Goal: Information Seeking & Learning: Learn about a topic

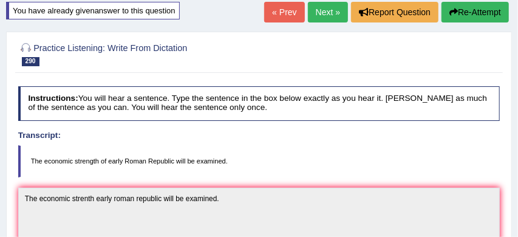
scroll to position [72, 0]
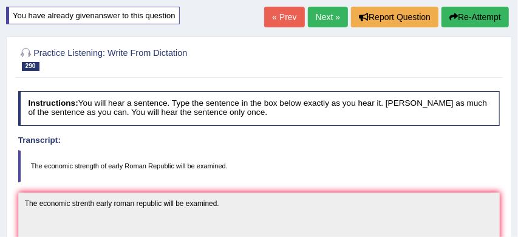
click at [314, 15] on link "Next »" at bounding box center [328, 17] width 40 height 21
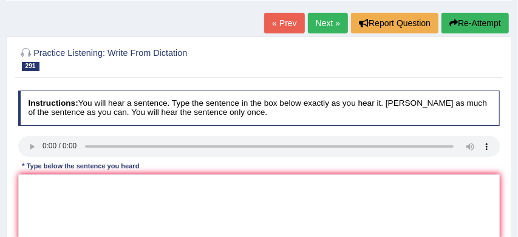
scroll to position [72, 0]
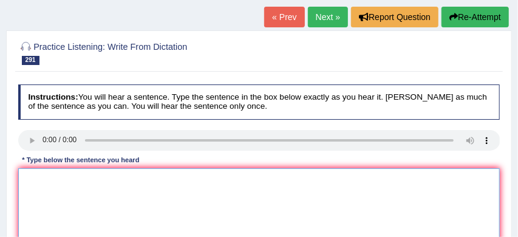
click at [40, 180] on textarea at bounding box center [259, 218] width 483 height 100
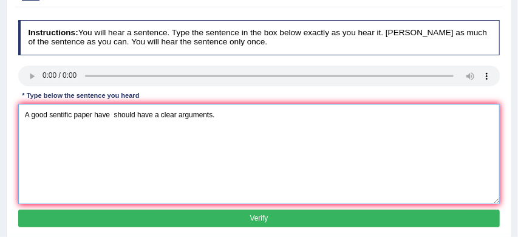
scroll to position [163, 0]
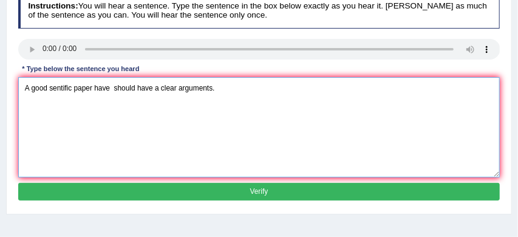
type textarea "A good sentific paper have should have a clear arguments."
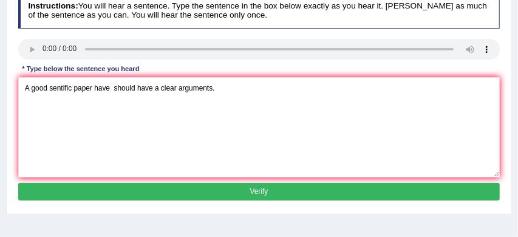
click at [229, 190] on button "Verify" at bounding box center [259, 192] width 483 height 18
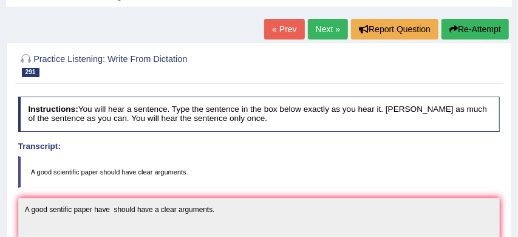
scroll to position [57, 0]
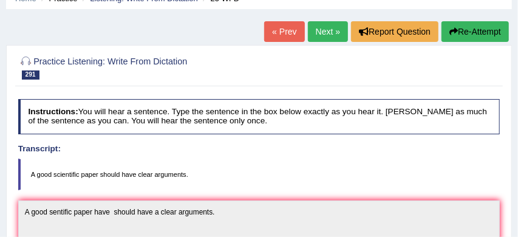
click at [322, 30] on link "Next »" at bounding box center [328, 31] width 40 height 21
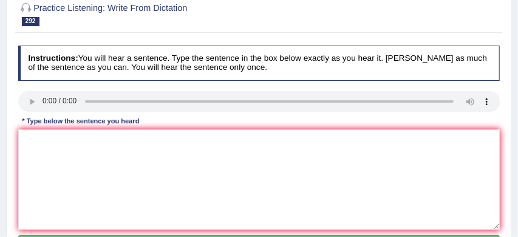
scroll to position [114, 0]
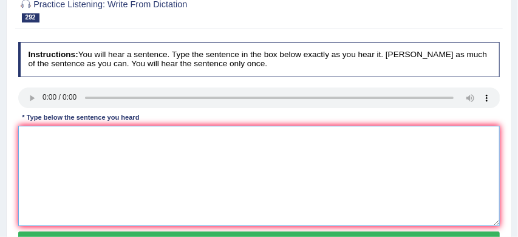
click at [38, 139] on textarea at bounding box center [259, 176] width 483 height 100
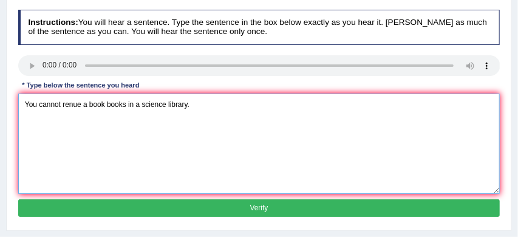
scroll to position [147, 0]
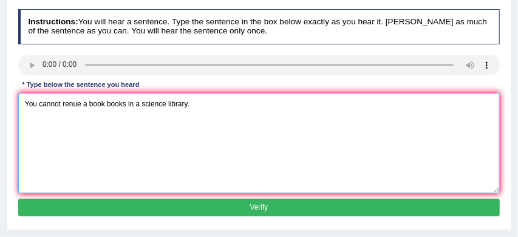
type textarea "You cannot renue a book books in a science library."
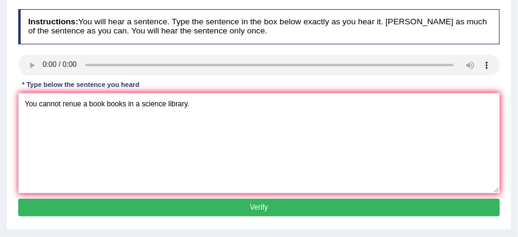
click at [188, 207] on button "Verify" at bounding box center [259, 208] width 483 height 18
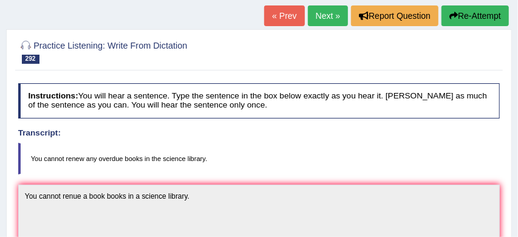
scroll to position [66, 0]
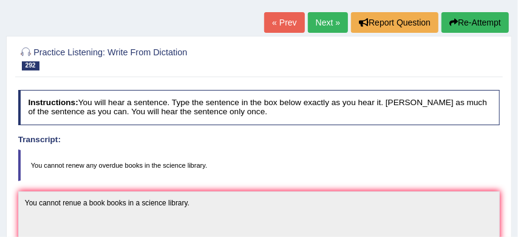
click at [319, 19] on link "Next »" at bounding box center [328, 22] width 40 height 21
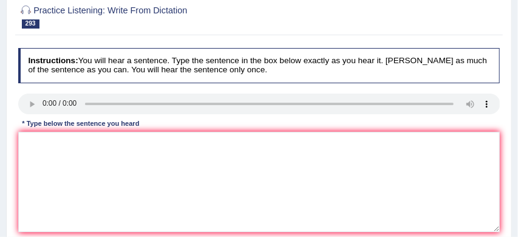
scroll to position [111, 0]
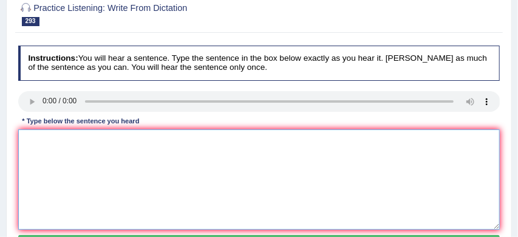
click at [34, 138] on textarea at bounding box center [259, 179] width 483 height 100
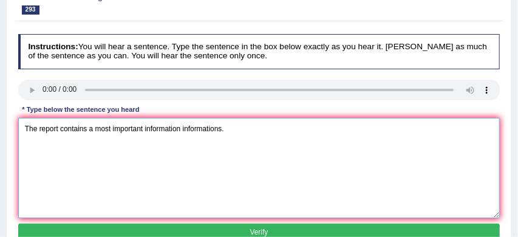
scroll to position [132, 0]
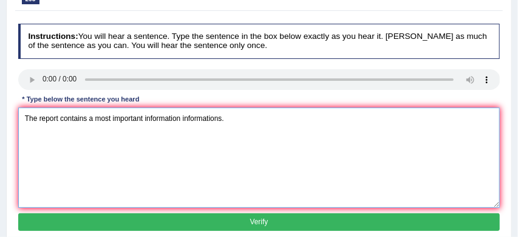
type textarea "The report contains a most important information informations."
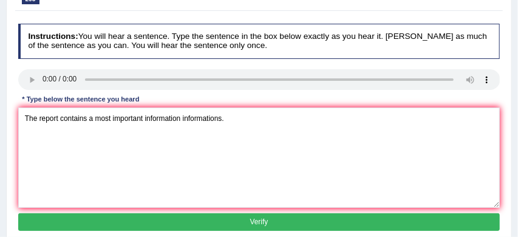
click at [154, 221] on button "Verify" at bounding box center [259, 222] width 483 height 18
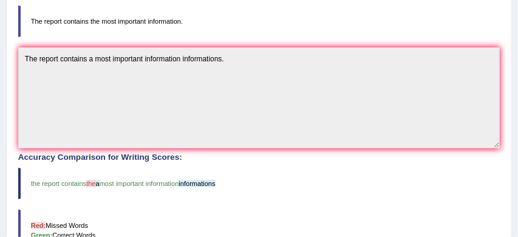
scroll to position [209, 0]
